Goal: Task Accomplishment & Management: Manage account settings

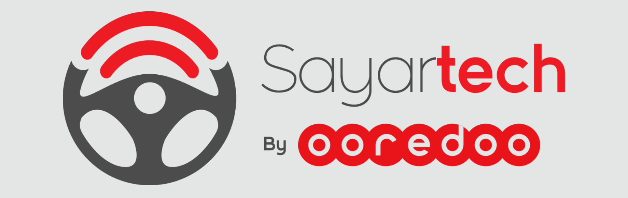
scroll to position [32, 0]
click at [530, 14] on link at bounding box center [543, 11] width 39 height 22
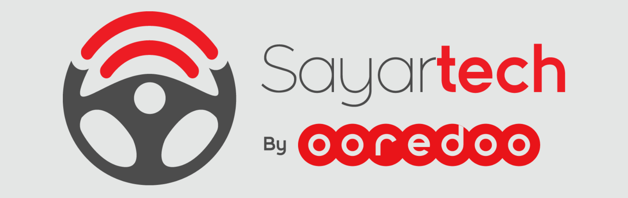
click at [530, 12] on icon at bounding box center [531, 11] width 6 height 5
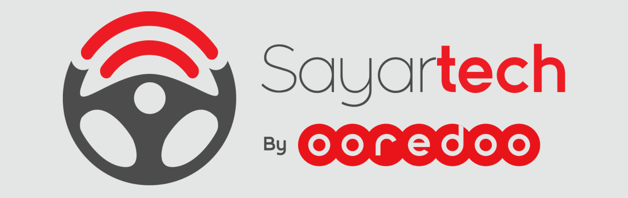
click at [12, 49] on link "trip" at bounding box center [56, 44] width 99 height 16
click at [530, 12] on icon at bounding box center [531, 11] width 6 height 5
click at [17, 124] on icon at bounding box center [16, 123] width 8 height 5
type input "0"
click at [287, 65] on input "text" at bounding box center [280, 65] width 175 height 12
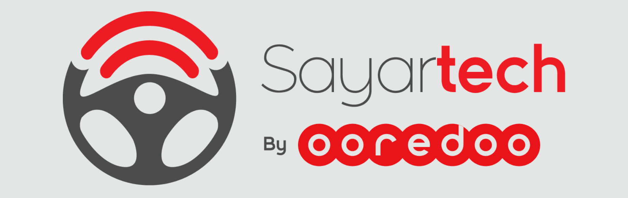
click at [76, 73] on link "Ajout compte" at bounding box center [74, 71] width 85 height 14
click at [51, 59] on span "Profil" at bounding box center [53, 56] width 11 height 6
click at [531, 12] on icon at bounding box center [531, 11] width 6 height 5
click at [531, 11] on icon at bounding box center [531, 11] width 6 height 5
click at [506, 15] on div "Privé" at bounding box center [504, 12] width 21 height 7
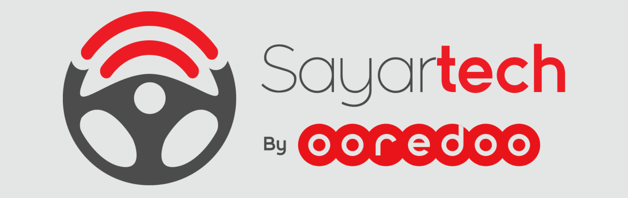
click at [61, 55] on link "Profil" at bounding box center [74, 56] width 85 height 14
click at [65, 70] on span "Ajout compte" at bounding box center [61, 71] width 27 height 6
click at [68, 83] on span "Notifications" at bounding box center [61, 86] width 26 height 6
click at [558, 68] on select "Diesel Essence Hybrid" at bounding box center [527, 65] width 175 height 12
click at [555, 79] on select "3 4 5 6 7 8 9 10 11 12" at bounding box center [527, 82] width 175 height 12
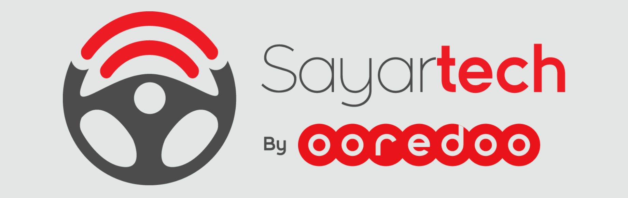
click at [329, 71] on div "msg_name msg_immatriculation msg_proprietaire msg_type_constructeur msg_constru…" at bounding box center [249, 117] width 247 height 117
click at [329, 68] on input "text" at bounding box center [280, 65] width 175 height 12
click at [509, 10] on div "Privé" at bounding box center [504, 12] width 21 height 7
click at [533, 15] on link at bounding box center [543, 11] width 39 height 22
drag, startPoint x: 544, startPoint y: 15, endPoint x: 521, endPoint y: 29, distance: 27.0
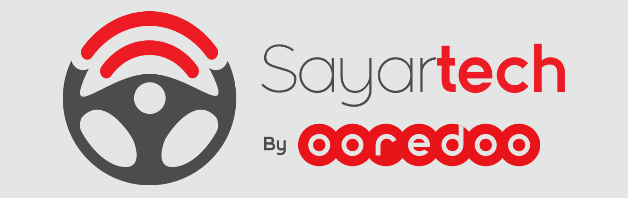
click at [521, 29] on body "Privé Pro [GEOGRAPHIC_DATA] Score trip 0 Alert 0 Rapport Paramètres - TU - -" at bounding box center [314, 118] width 628 height 237
click at [590, 13] on link at bounding box center [589, 11] width 17 height 22
click at [110, 33] on button "Fermer" at bounding box center [110, 31] width 8 height 8
click at [530, 13] on icon at bounding box center [531, 11] width 6 height 5
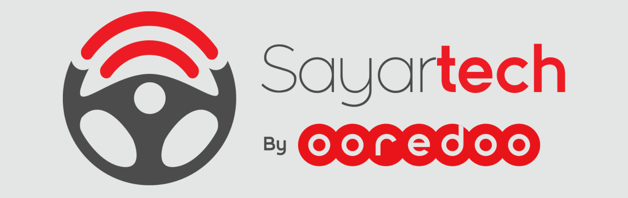
click at [530, 13] on icon at bounding box center [531, 11] width 6 height 5
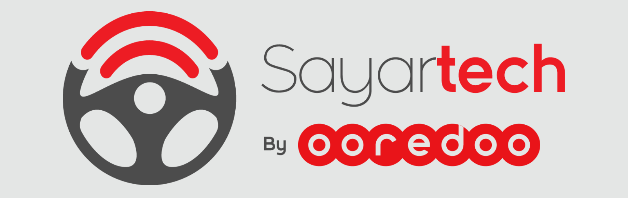
click at [16, 90] on icon at bounding box center [16, 91] width 8 height 5
click at [71, 69] on span "Ajout compte" at bounding box center [61, 71] width 27 height 6
click at [68, 61] on link "Profil" at bounding box center [74, 56] width 85 height 14
click at [57, 55] on span "Profil" at bounding box center [53, 56] width 11 height 6
click at [63, 69] on span "Ajout compte" at bounding box center [61, 71] width 27 height 6
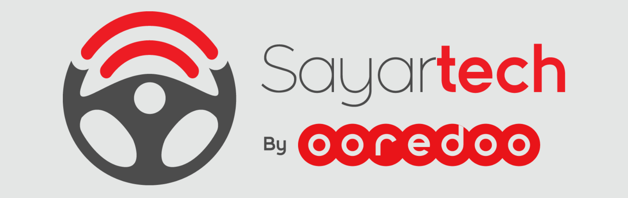
click at [63, 84] on span "Notifications" at bounding box center [61, 86] width 26 height 6
